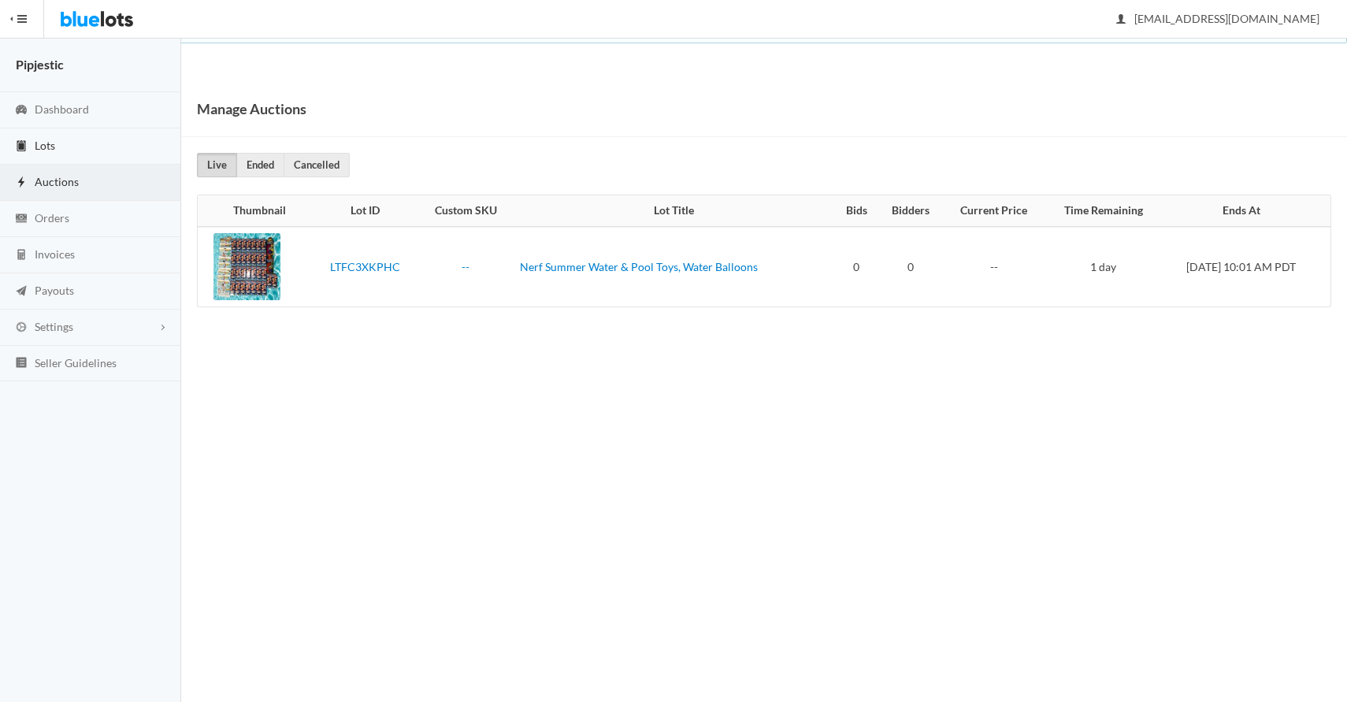
click at [12, 152] on link "Lots" at bounding box center [90, 146] width 181 height 36
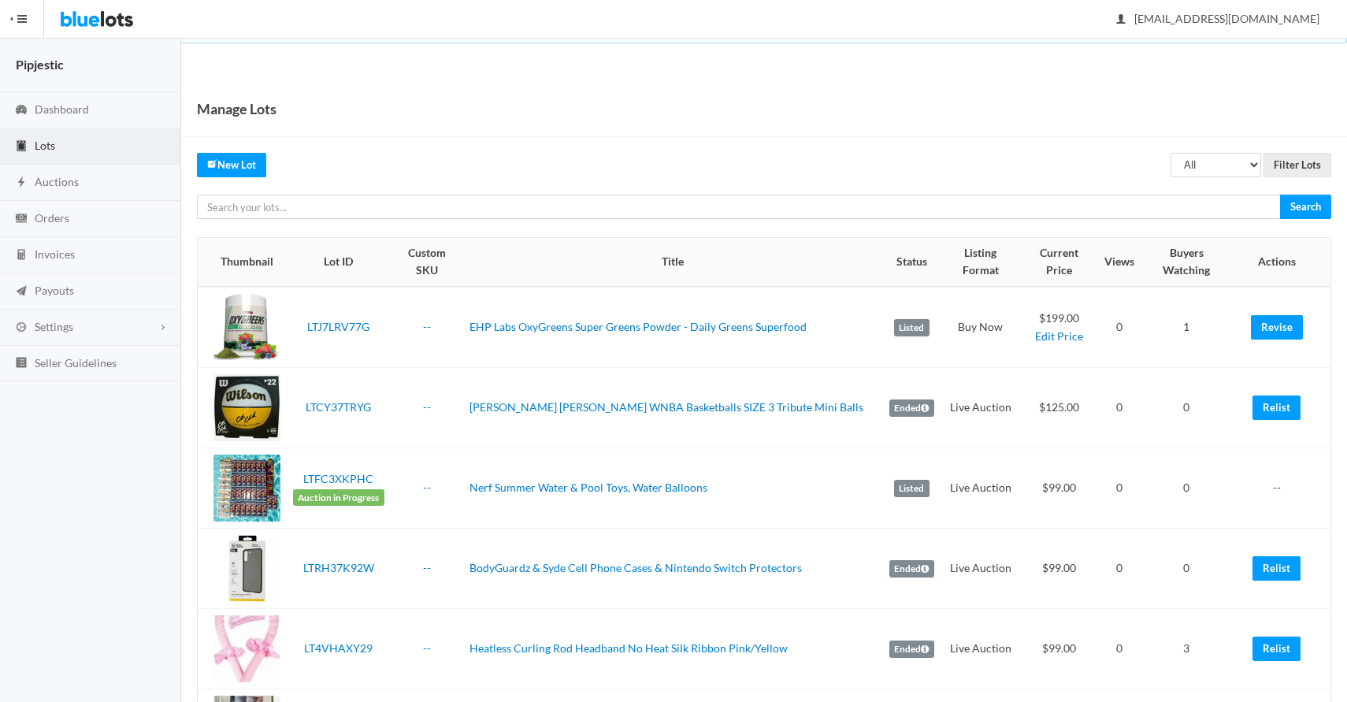
click at [559, 368] on td "[PERSON_NAME] [PERSON_NAME] WNBA Basketballs SIZE 3 Tribute Mini Balls" at bounding box center [673, 408] width 420 height 80
click at [1272, 320] on link "Revise" at bounding box center [1277, 327] width 52 height 24
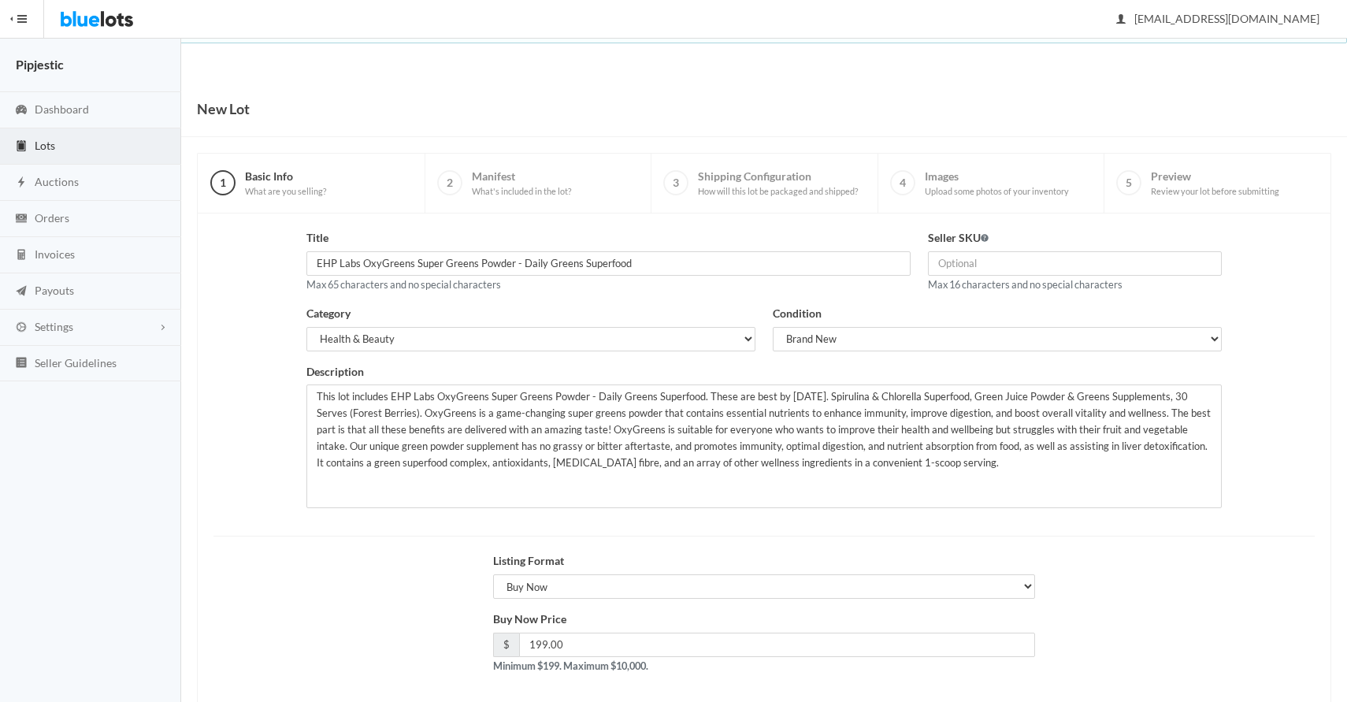
scroll to position [76, 0]
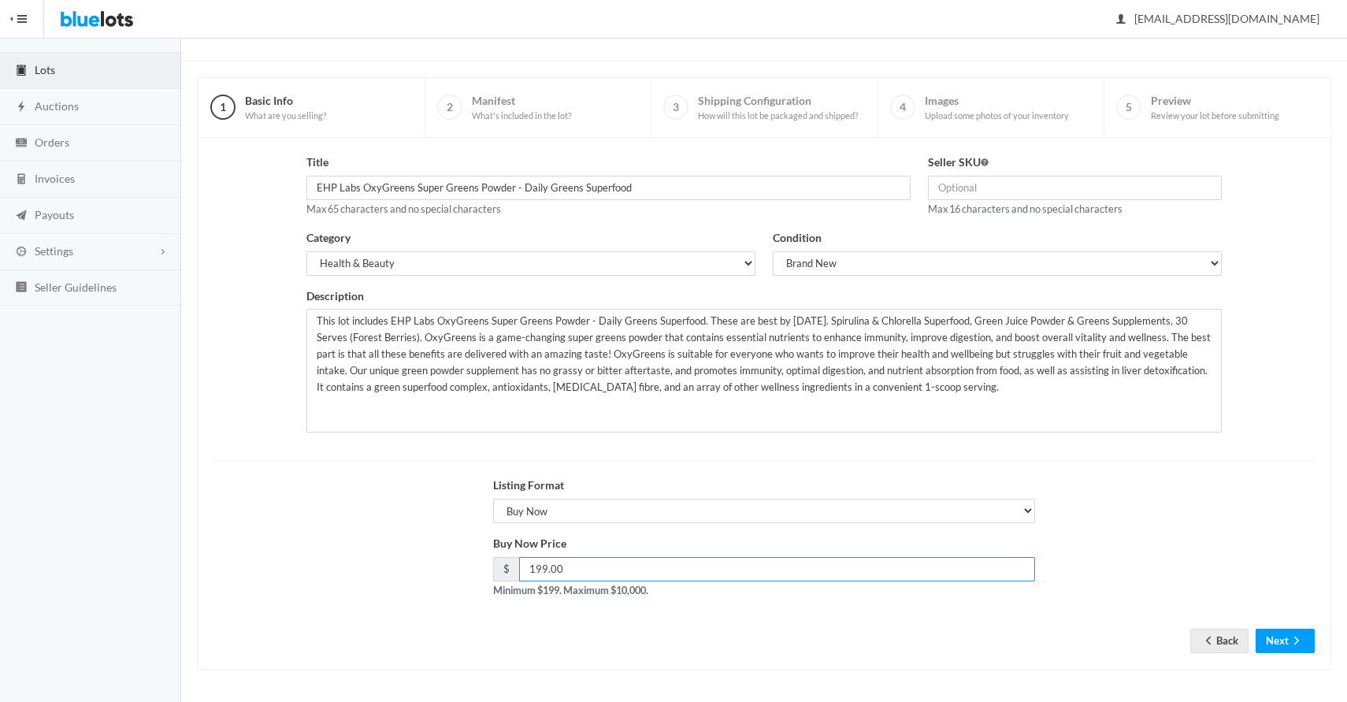
click at [621, 575] on input "199.00" at bounding box center [777, 569] width 516 height 24
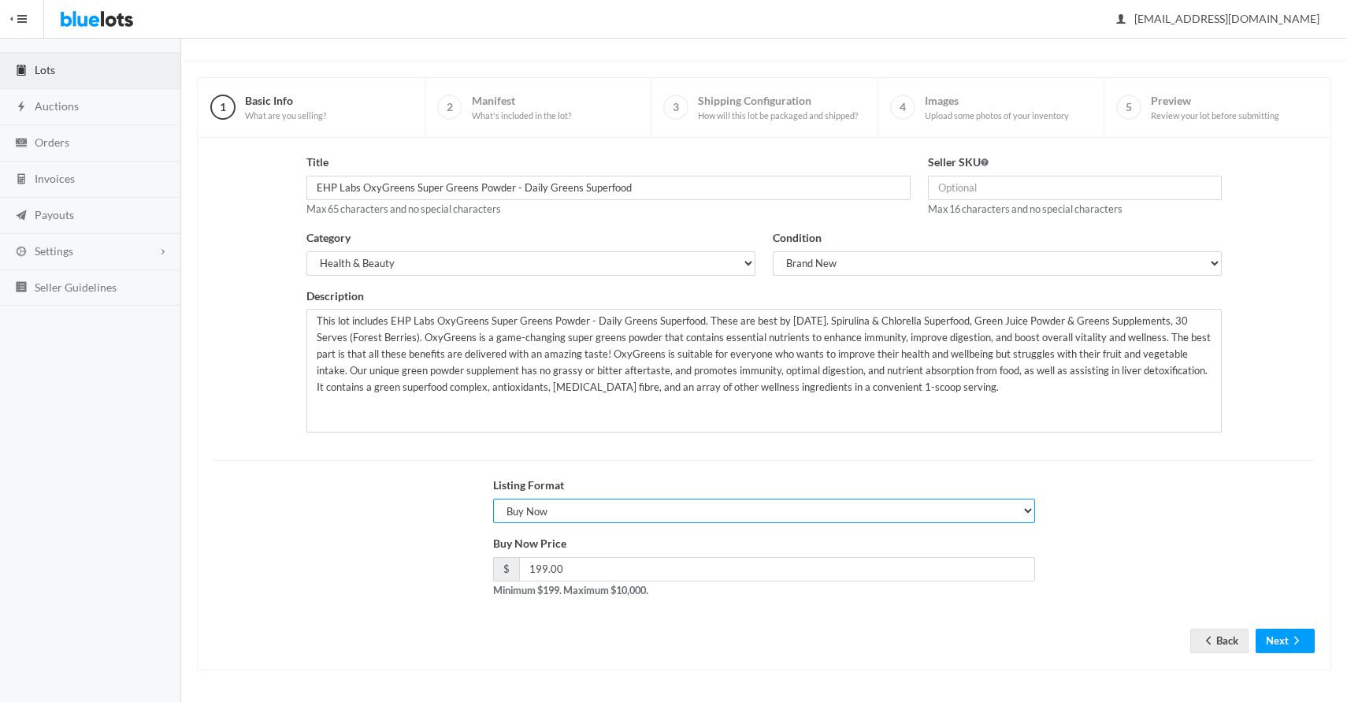
click at [577, 506] on select "Choose a listing format Auction Buy Now" at bounding box center [764, 511] width 542 height 24
select select "true"
click at [581, 555] on div "Auction Starting Price $ Minimum $99. Maximum $10,000." at bounding box center [764, 567] width 542 height 64
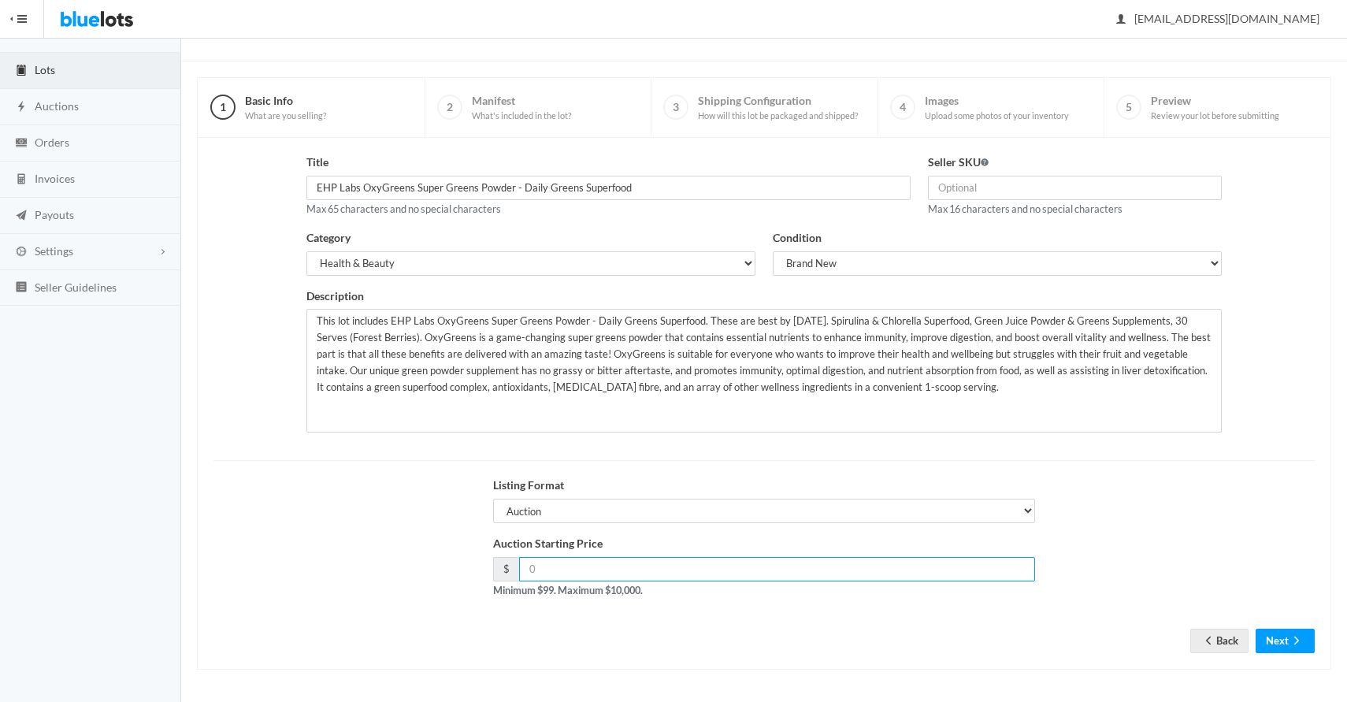
click at [577, 574] on input "number" at bounding box center [777, 569] width 516 height 24
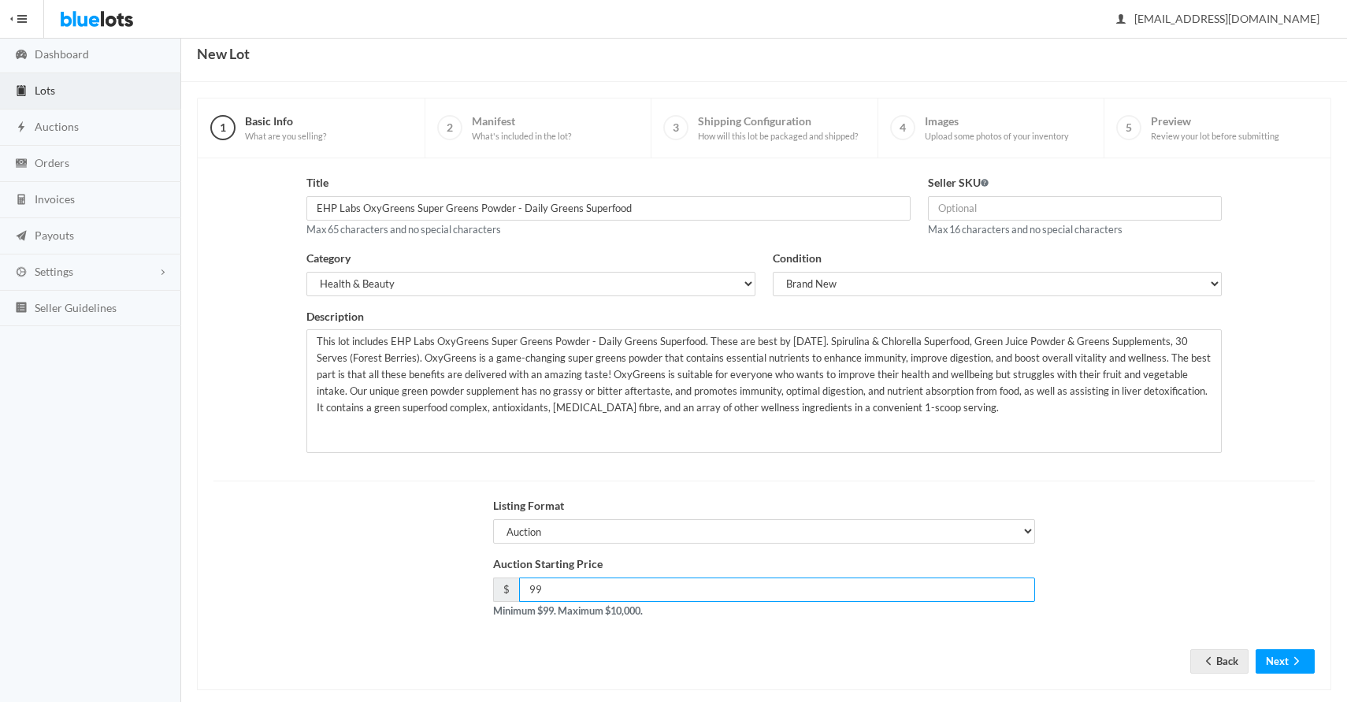
scroll to position [56, 0]
type input "99"
click at [700, 287] on select "Electronics Clothing, Shoes & Accessories Appliances Home & Garden Sporting Goo…" at bounding box center [530, 283] width 449 height 24
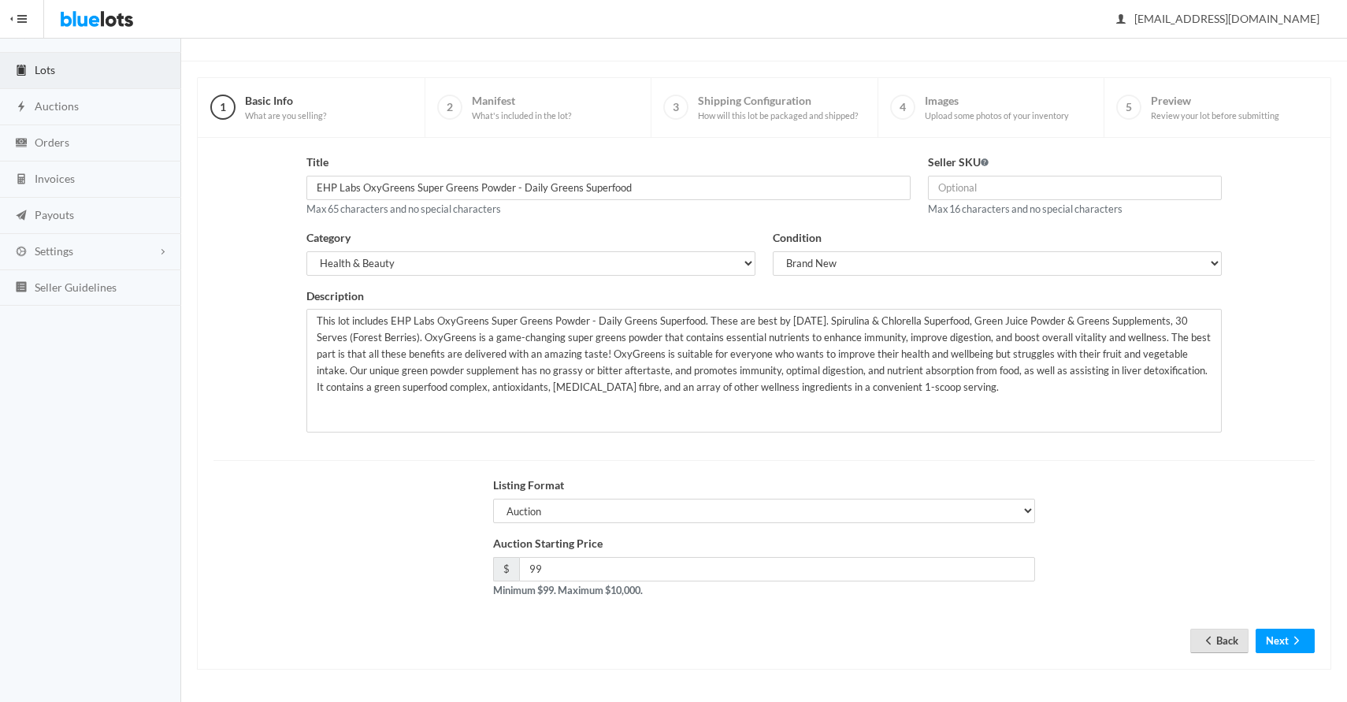
click at [1236, 633] on link "Back" at bounding box center [1219, 641] width 58 height 24
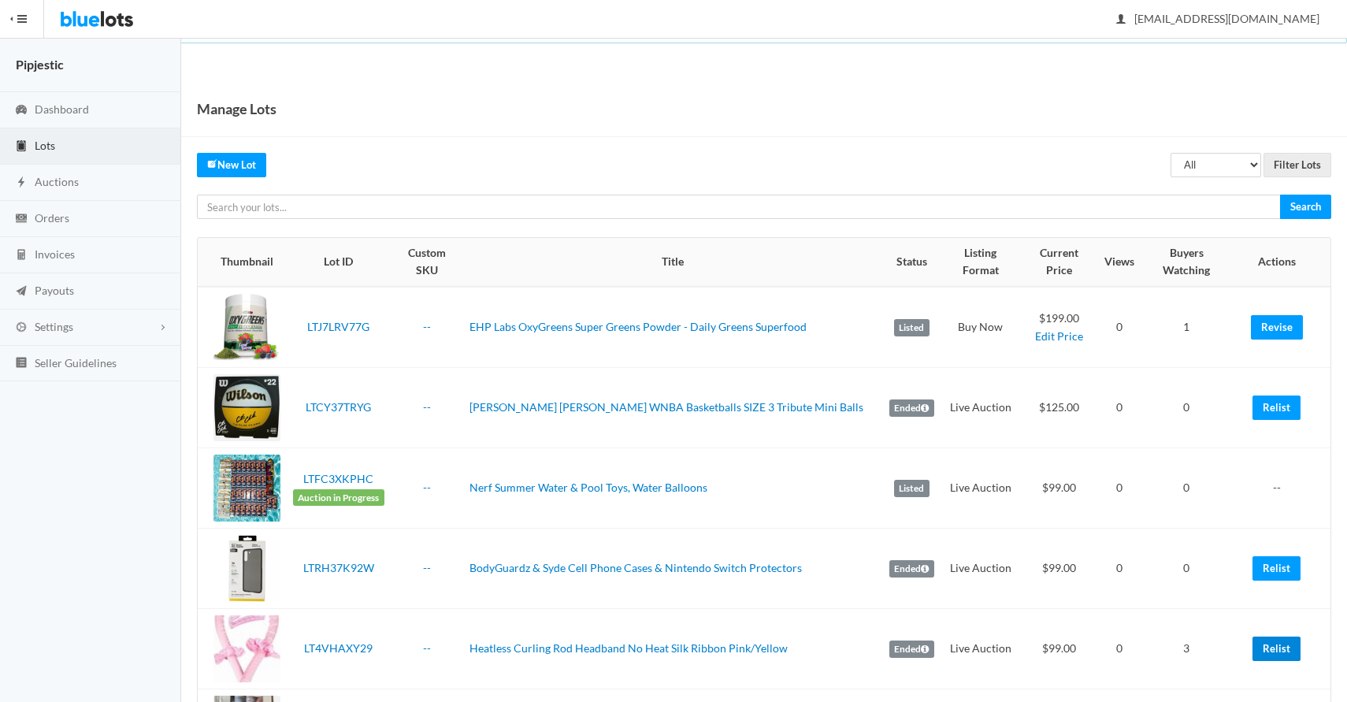
click at [1278, 640] on link "Relist" at bounding box center [1276, 648] width 48 height 24
click at [1272, 315] on link "Revise" at bounding box center [1277, 327] width 52 height 24
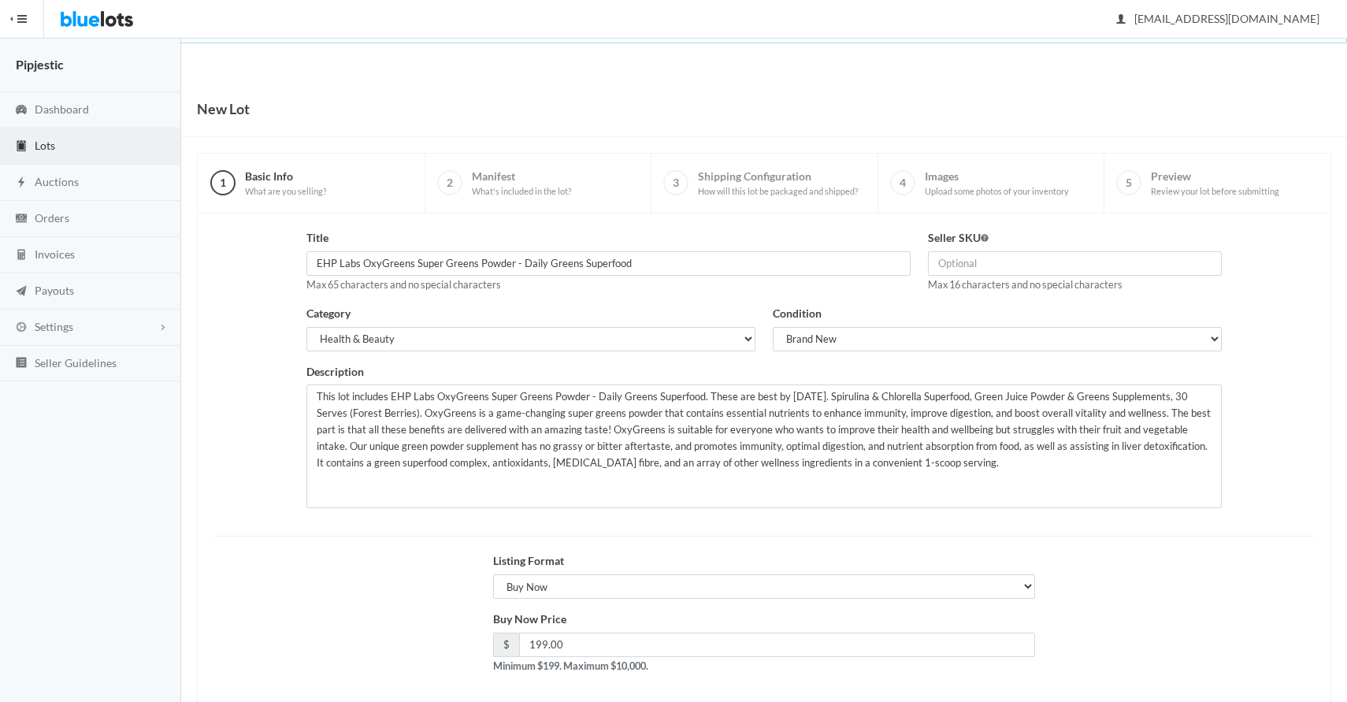
scroll to position [76, 0]
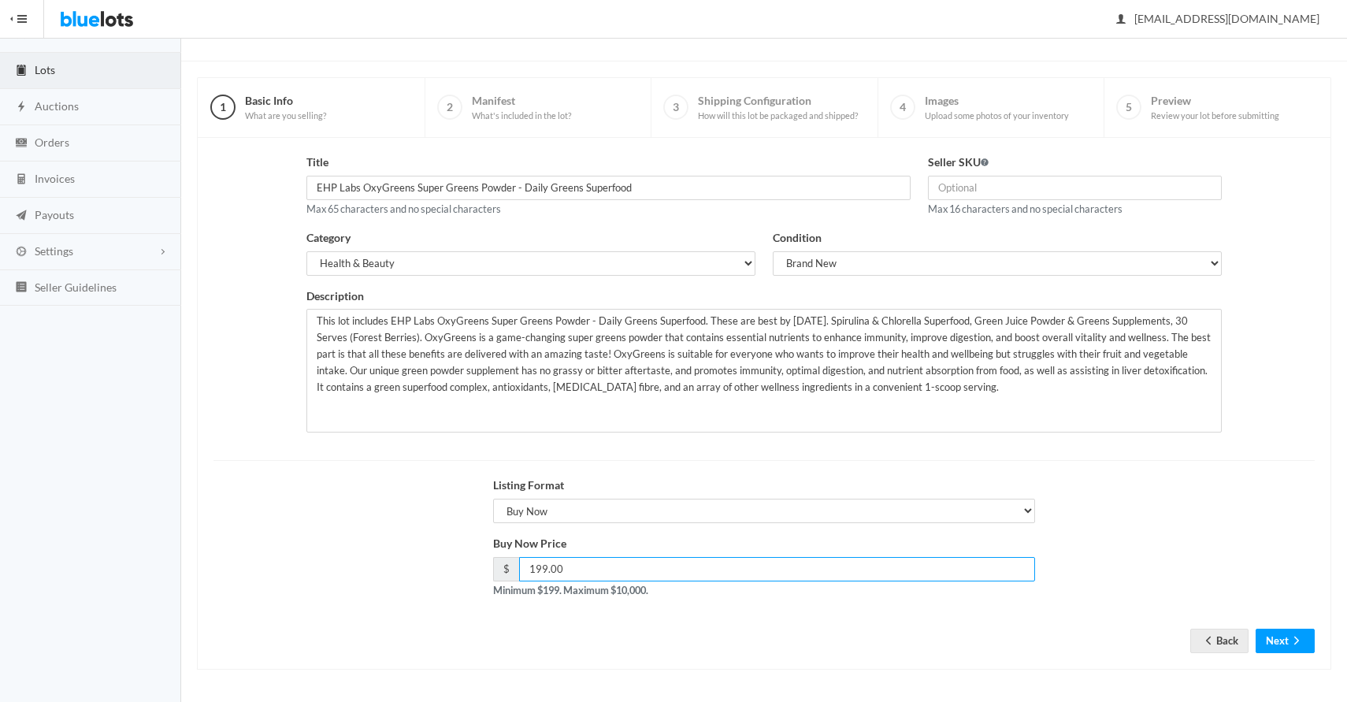
click at [650, 567] on input "199.00" at bounding box center [777, 569] width 516 height 24
type input "99"
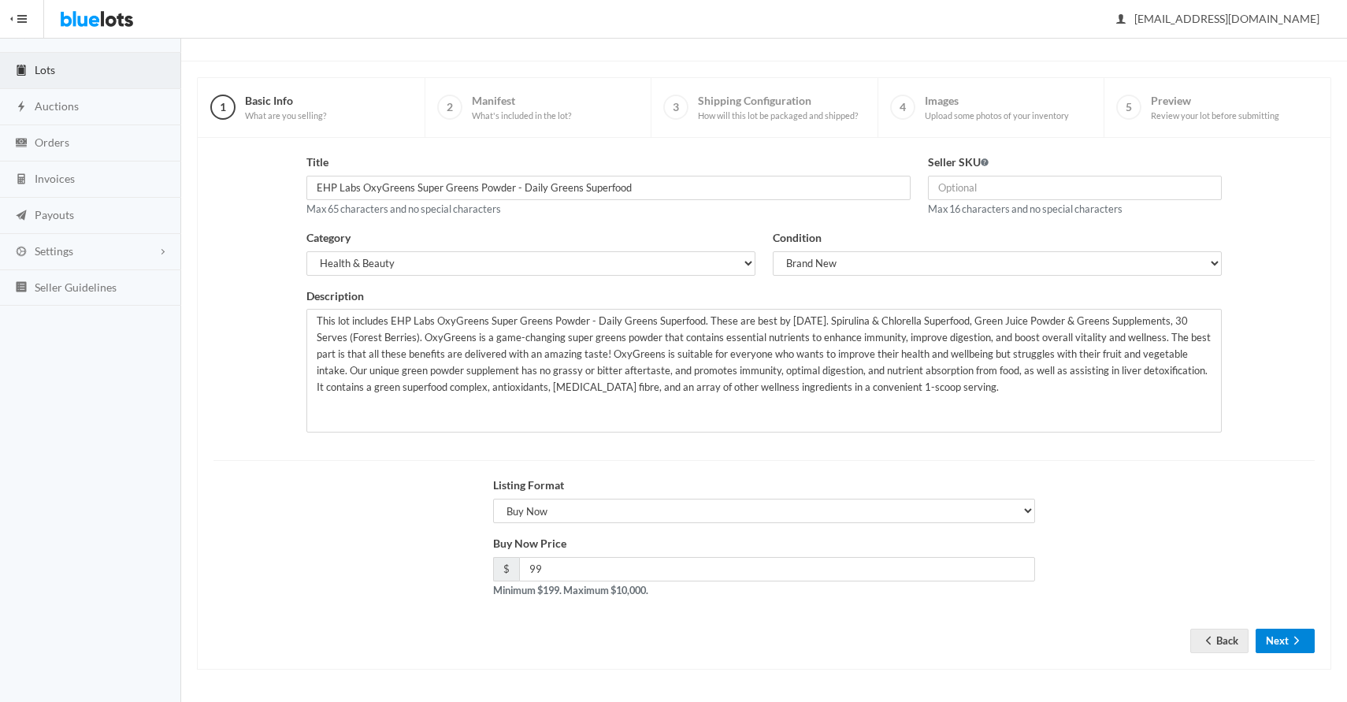
click at [1284, 644] on button "Next" at bounding box center [1285, 641] width 59 height 24
click at [810, 512] on select "Choose a listing format Auction Buy Now" at bounding box center [764, 511] width 542 height 24
select select "true"
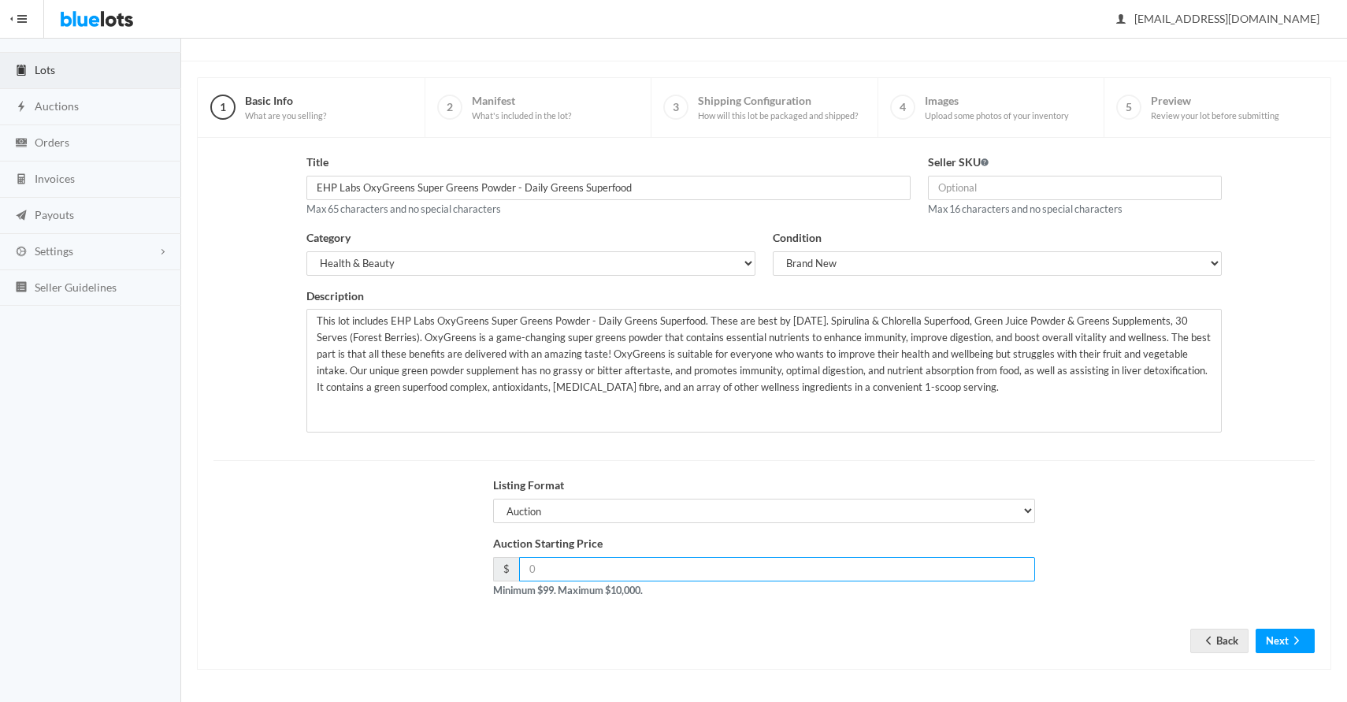
click at [804, 569] on input "number" at bounding box center [777, 569] width 516 height 24
type input "99"
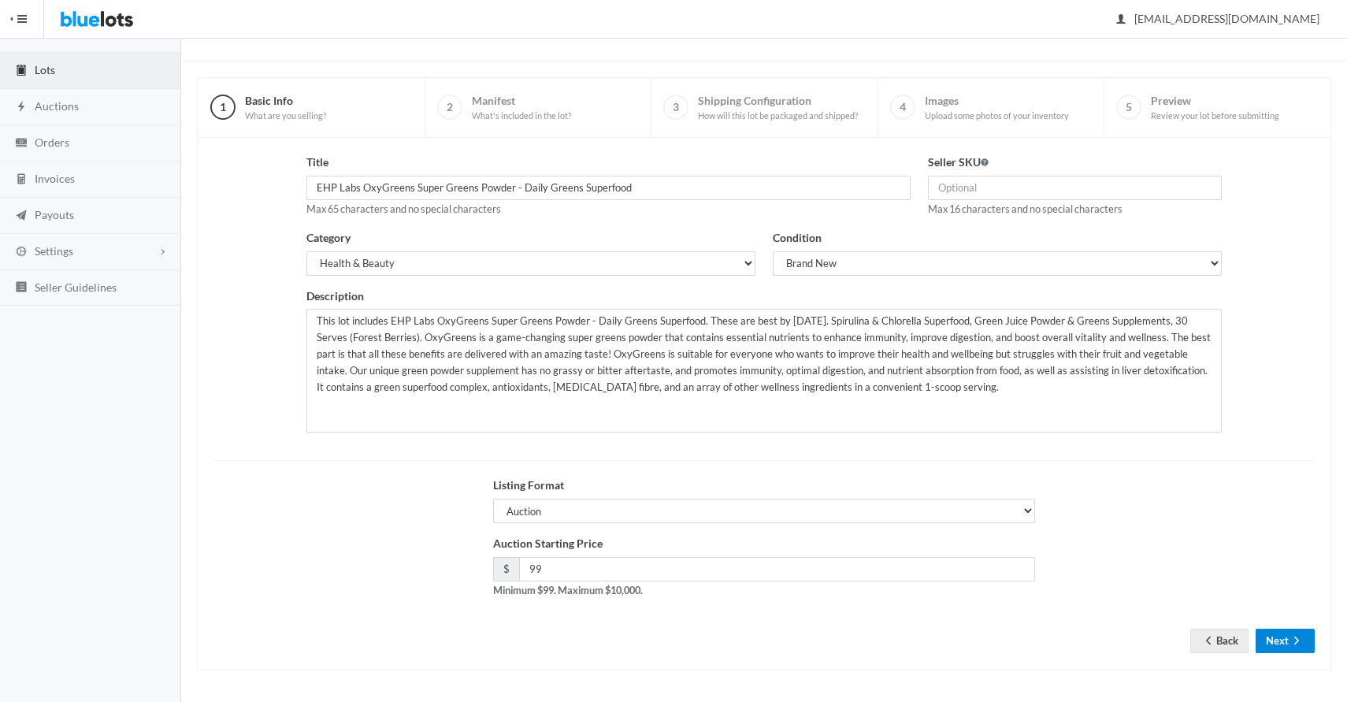
click at [1291, 643] on icon "arrow forward" at bounding box center [1297, 640] width 16 height 13
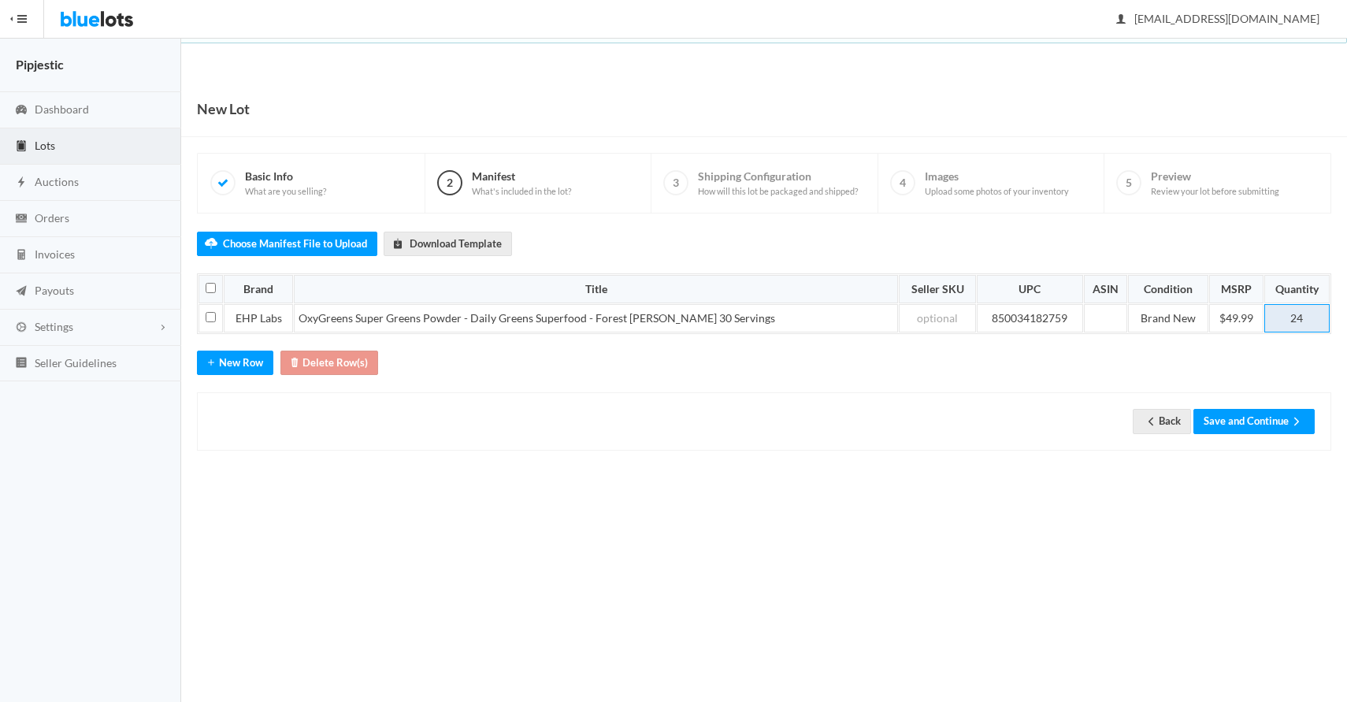
click at [1295, 322] on td "24" at bounding box center [1296, 318] width 65 height 28
click at [1255, 426] on button "Save and Continue" at bounding box center [1253, 421] width 121 height 24
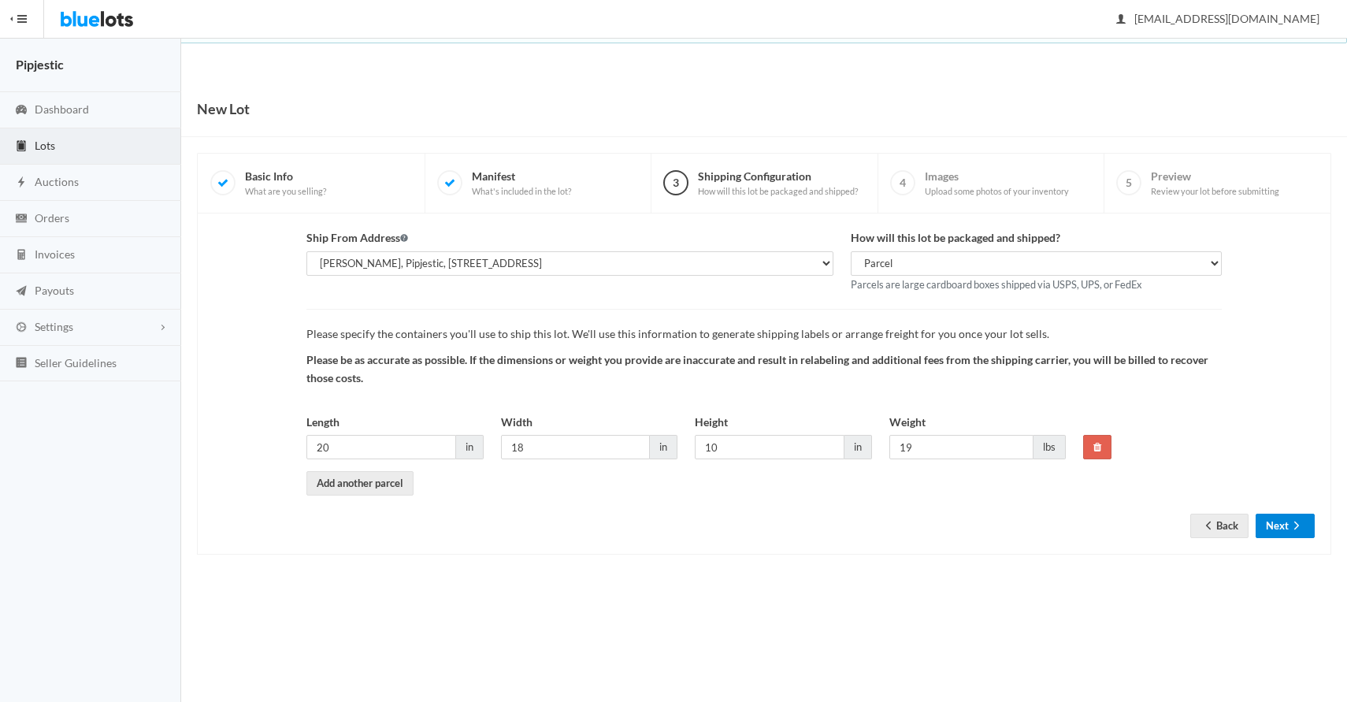
drag, startPoint x: 1302, startPoint y: 521, endPoint x: 1291, endPoint y: 250, distance: 271.2
click at [1291, 250] on form "Ship From Address Seth Almburg, Pipjestic, 4205 N 18th St, Lincoln, NE, 68521-1…" at bounding box center [763, 371] width 1101 height 284
click at [953, 445] on input "19" at bounding box center [961, 447] width 145 height 24
type input "15"
click at [396, 454] on input "20" at bounding box center [381, 447] width 150 height 24
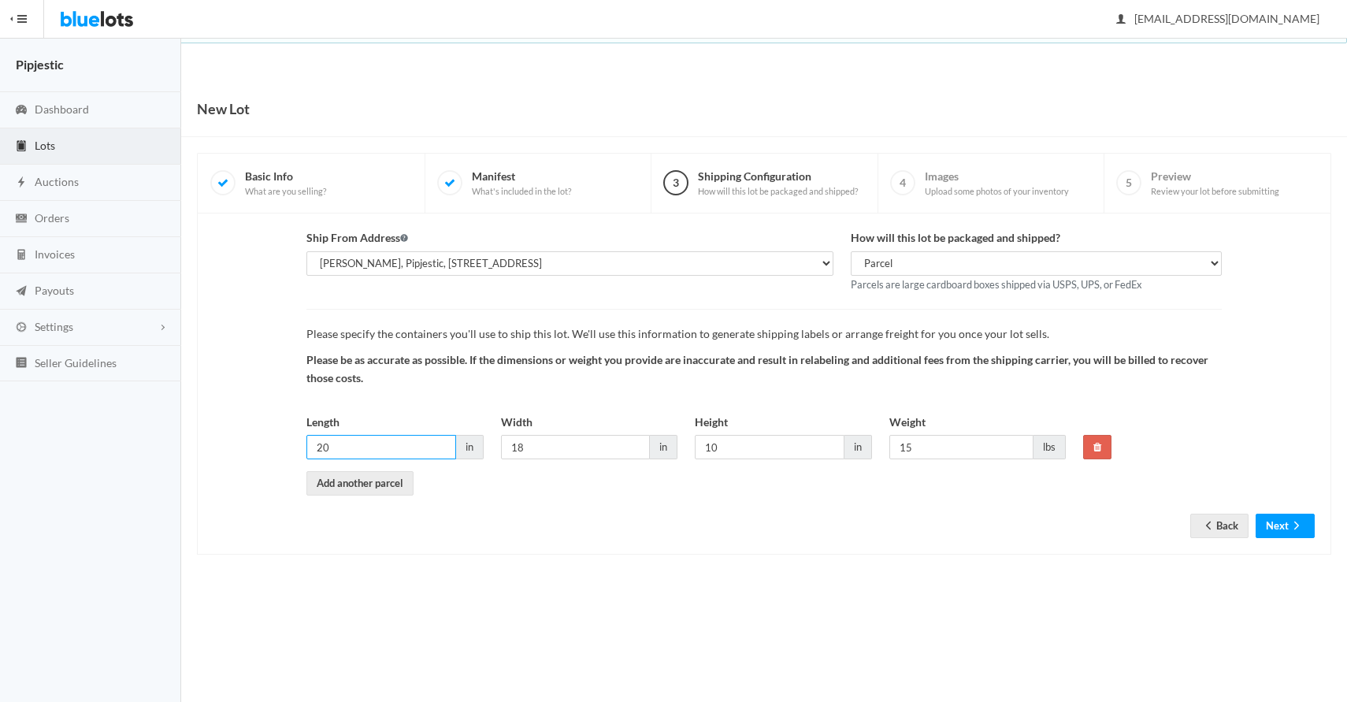
type input "2"
type input "16"
type input "8"
click at [1282, 523] on button "Next" at bounding box center [1285, 526] width 59 height 24
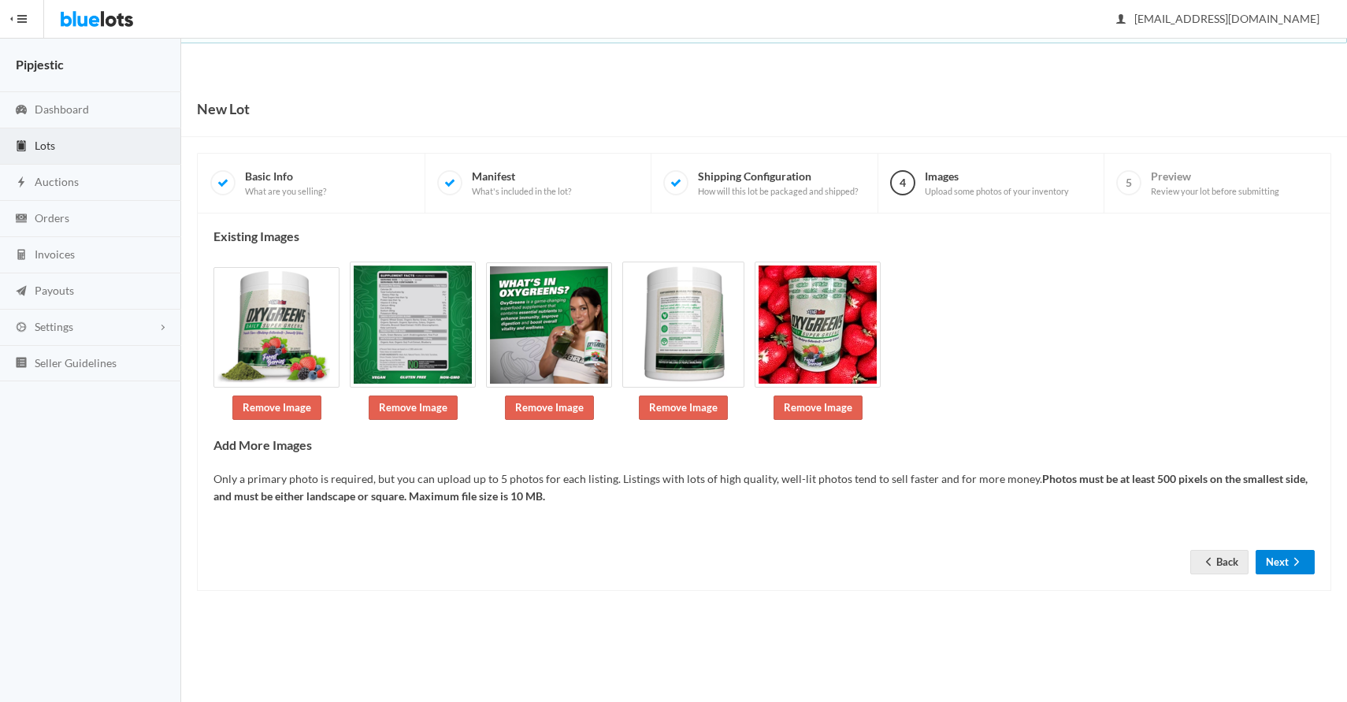
click at [1281, 551] on button "Next" at bounding box center [1285, 562] width 59 height 24
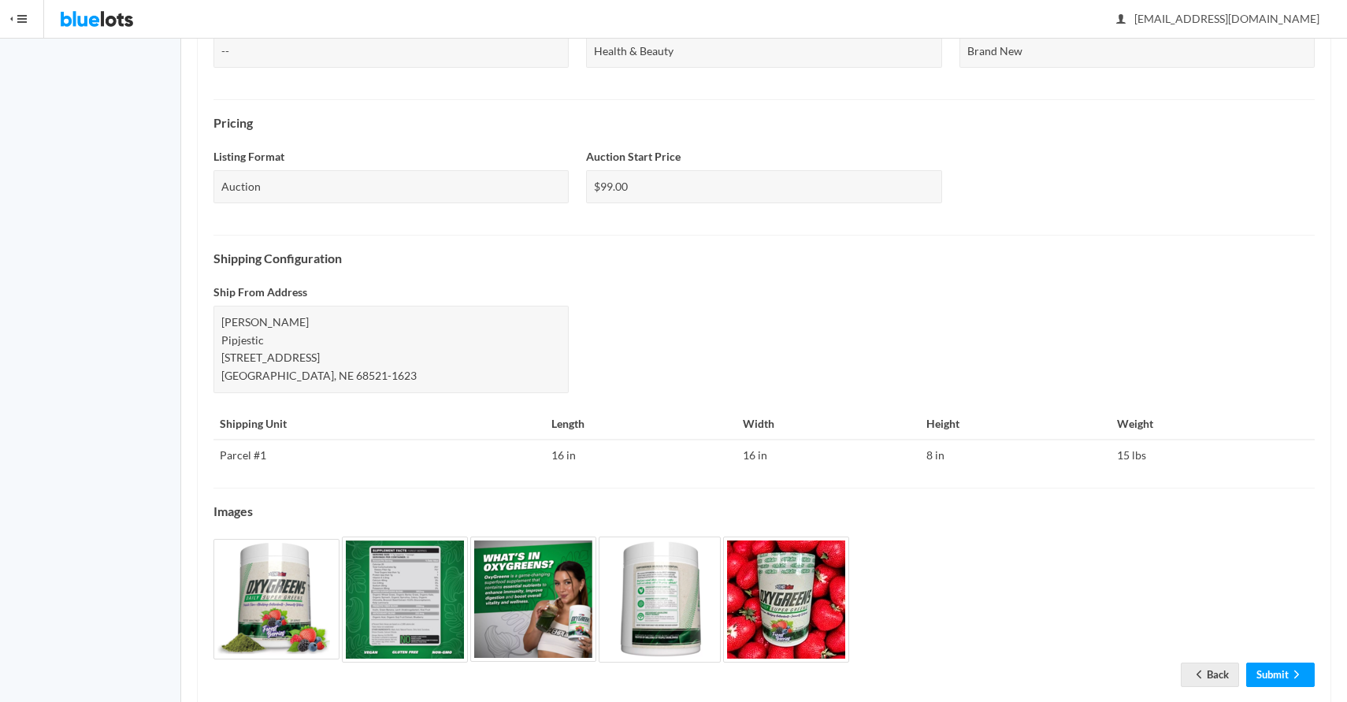
scroll to position [522, 0]
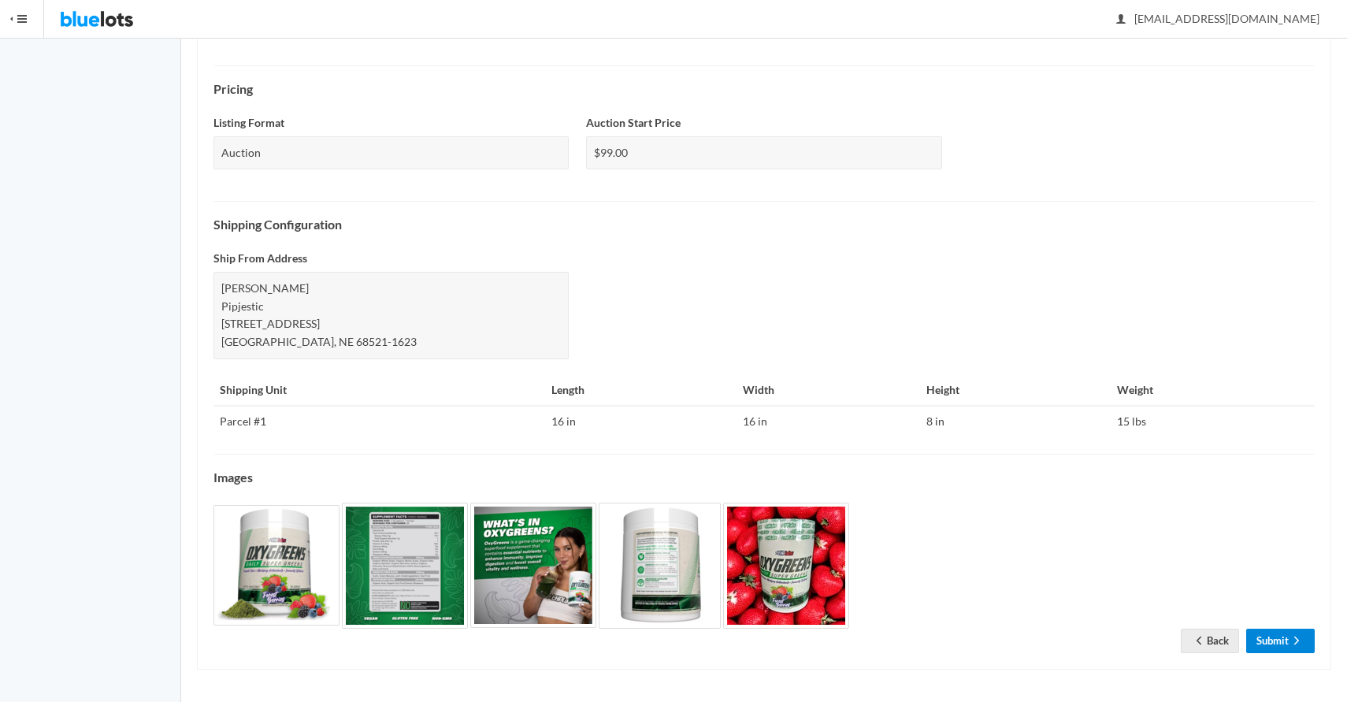
click at [1278, 647] on link "Submit" at bounding box center [1280, 641] width 69 height 24
